Goal: Information Seeking & Learning: Learn about a topic

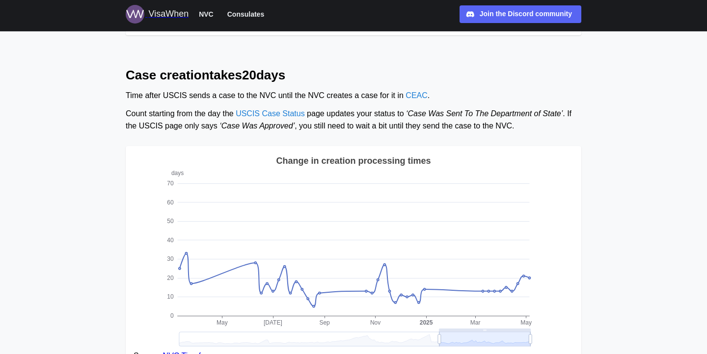
scroll to position [391, 0]
drag, startPoint x: 331, startPoint y: 115, endPoint x: 352, endPoint y: 115, distance: 20.6
click at [352, 115] on div "Count starting from the day the USCIS Case Status page updates your status to ‘…" at bounding box center [353, 120] width 455 height 25
drag, startPoint x: 352, startPoint y: 115, endPoint x: 370, endPoint y: 115, distance: 18.2
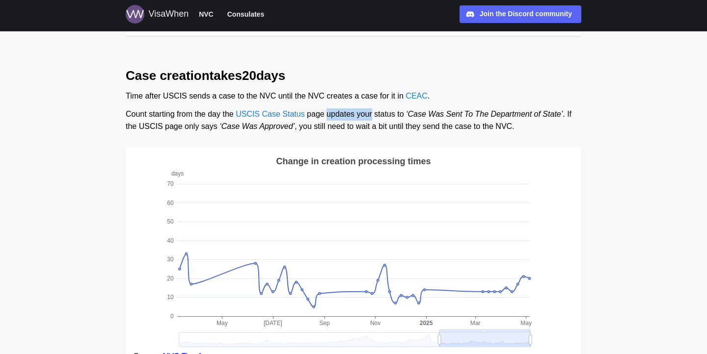
click at [370, 115] on div "Count starting from the day the USCIS Case Status page updates your status to ‘…" at bounding box center [353, 120] width 455 height 25
drag, startPoint x: 342, startPoint y: 114, endPoint x: 379, endPoint y: 114, distance: 37.8
click at [379, 114] on div "Count starting from the day the USCIS Case Status page updates your status to ‘…" at bounding box center [353, 120] width 455 height 25
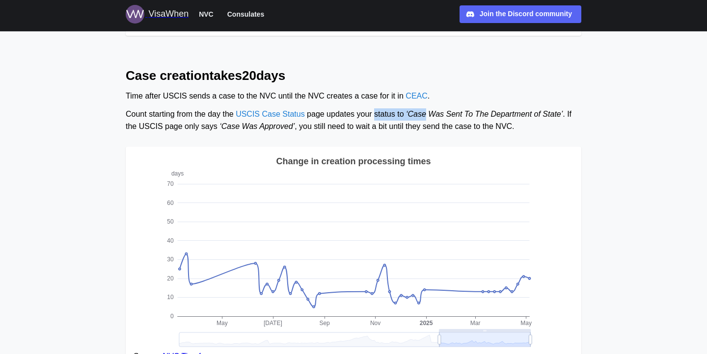
drag, startPoint x: 379, startPoint y: 114, endPoint x: 416, endPoint y: 115, distance: 36.3
click at [416, 115] on div "Count starting from the day the USCIS Case Status page updates your status to ‘…" at bounding box center [353, 120] width 455 height 25
click at [416, 115] on span "‘Case Was Sent To The Department of State’" at bounding box center [484, 114] width 157 height 8
drag, startPoint x: 308, startPoint y: 131, endPoint x: 367, endPoint y: 130, distance: 59.4
click at [367, 130] on div "Count starting from the day the USCIS Case Status page updates your status to ‘…" at bounding box center [353, 120] width 455 height 25
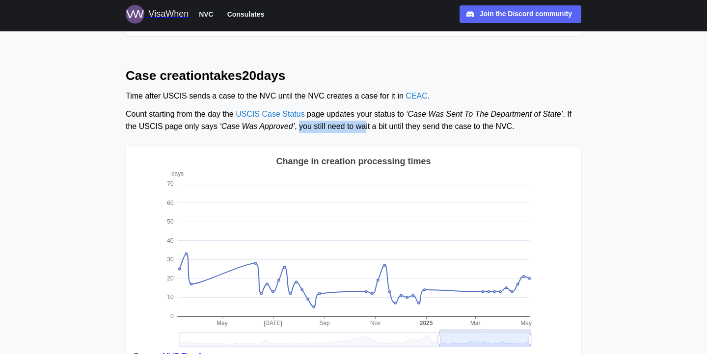
click at [367, 130] on div "Count starting from the day the USCIS Case Status page updates your status to ‘…" at bounding box center [353, 120] width 455 height 25
drag, startPoint x: 367, startPoint y: 130, endPoint x: 404, endPoint y: 130, distance: 37.3
click at [404, 130] on div "Count starting from the day the USCIS Case Status page updates your status to ‘…" at bounding box center [353, 120] width 455 height 25
drag, startPoint x: 455, startPoint y: 126, endPoint x: 496, endPoint y: 126, distance: 40.2
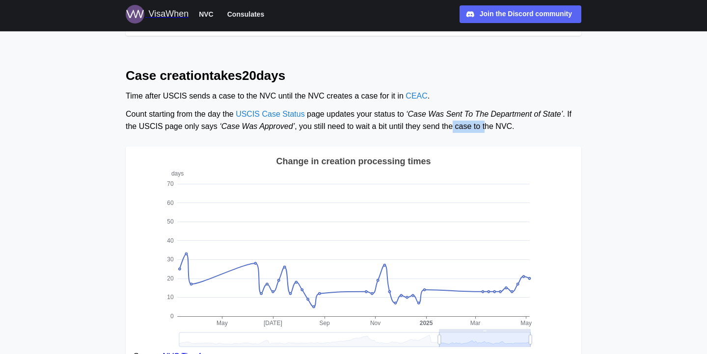
click at [495, 126] on div "Count starting from the day the USCIS Case Status page updates your status to ‘…" at bounding box center [353, 120] width 455 height 25
click at [496, 126] on div "Count starting from the day the USCIS Case Status page updates your status to ‘…" at bounding box center [353, 120] width 455 height 25
drag, startPoint x: 496, startPoint y: 126, endPoint x: 428, endPoint y: 126, distance: 67.7
click at [428, 126] on div "Count starting from the day the USCIS Case Status page updates your status to ‘…" at bounding box center [353, 120] width 455 height 25
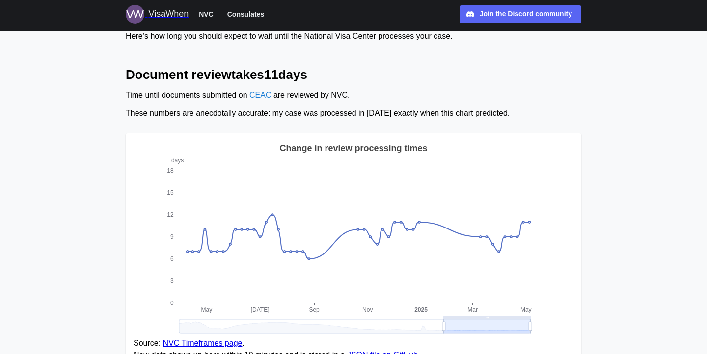
scroll to position [83, 0]
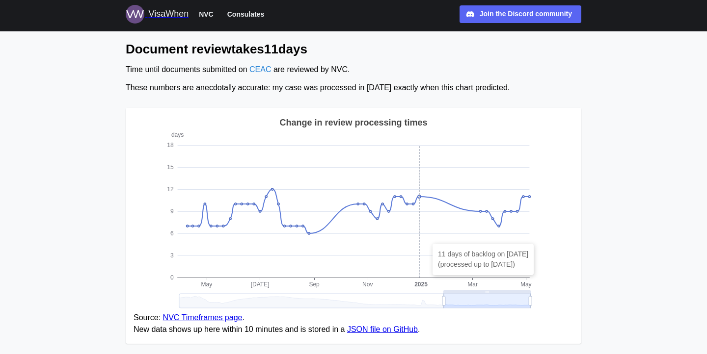
drag, startPoint x: 453, startPoint y: 234, endPoint x: 420, endPoint y: 232, distance: 32.9
click at [420, 233] on icon "days 0 3 6 9 12 15 18 May Jul Sep Nov Mar May 2025 Change in review processing …" at bounding box center [354, 214] width 440 height 196
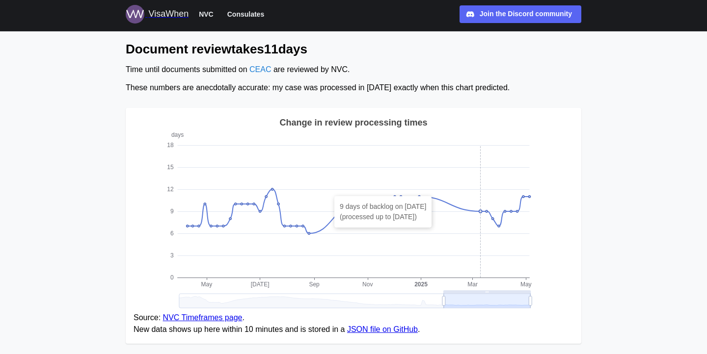
scroll to position [0, 0]
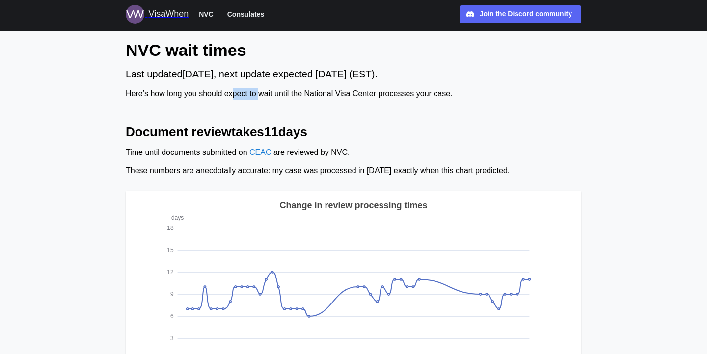
drag, startPoint x: 234, startPoint y: 90, endPoint x: 266, endPoint y: 92, distance: 31.9
click at [266, 92] on div "Here’s how long you should expect to wait until the National Visa Center proces…" at bounding box center [353, 94] width 455 height 12
drag, startPoint x: 266, startPoint y: 92, endPoint x: 235, endPoint y: 92, distance: 30.9
click at [236, 92] on div "Here’s how long you should expect to wait until the National Visa Center proces…" at bounding box center [353, 94] width 455 height 12
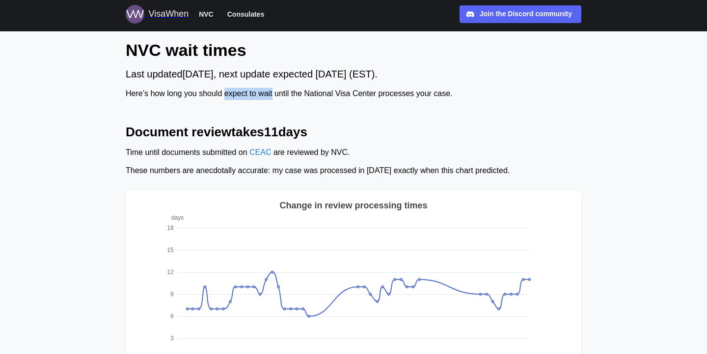
click at [235, 92] on div "Here’s how long you should expect to wait until the National Visa Center proces…" at bounding box center [353, 94] width 455 height 12
drag, startPoint x: 235, startPoint y: 92, endPoint x: 262, endPoint y: 92, distance: 26.5
click at [262, 92] on div "Here’s how long you should expect to wait until the National Visa Center proces…" at bounding box center [353, 94] width 455 height 12
drag, startPoint x: 262, startPoint y: 92, endPoint x: 242, endPoint y: 92, distance: 19.6
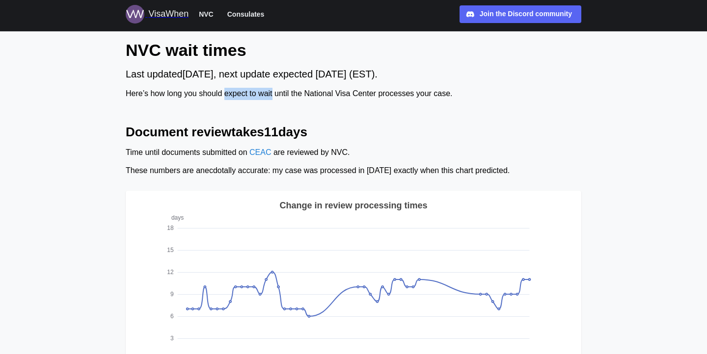
click at [242, 92] on div "Here’s how long you should expect to wait until the National Visa Center proces…" at bounding box center [353, 94] width 455 height 12
drag, startPoint x: 242, startPoint y: 92, endPoint x: 285, endPoint y: 96, distance: 43.3
click at [285, 96] on div "Here’s how long you should expect to wait until the National Visa Center proces…" at bounding box center [353, 94] width 455 height 12
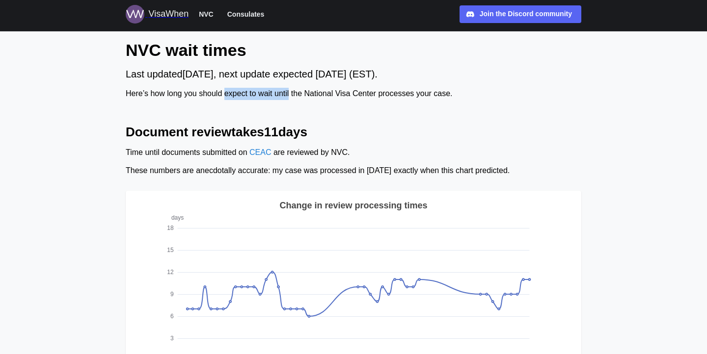
drag, startPoint x: 285, startPoint y: 96, endPoint x: 231, endPoint y: 96, distance: 54.5
click at [231, 96] on div "Here’s how long you should expect to wait until the National Visa Center proces…" at bounding box center [353, 94] width 455 height 12
